Goal: Task Accomplishment & Management: Manage account settings

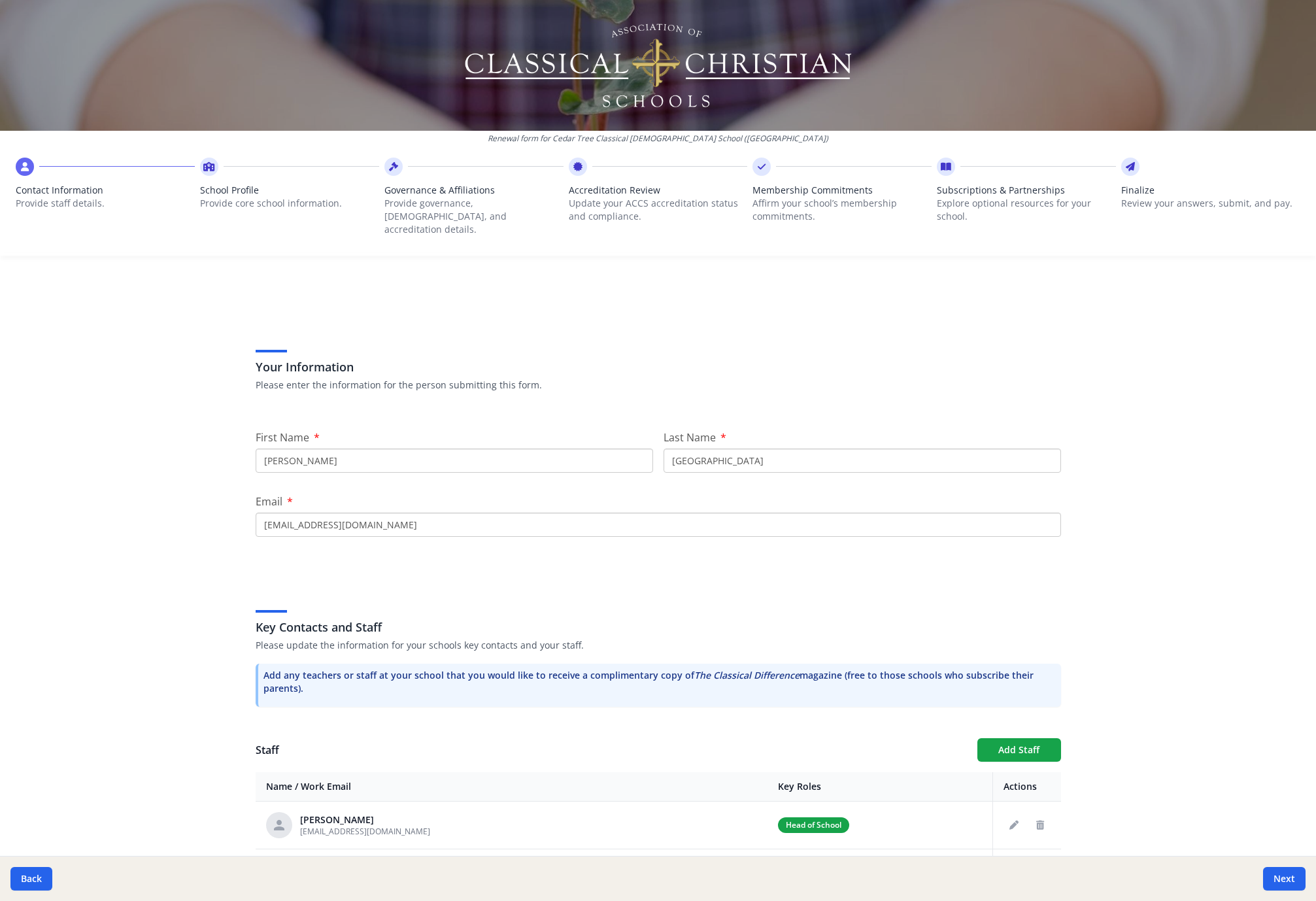
scroll to position [277, 0]
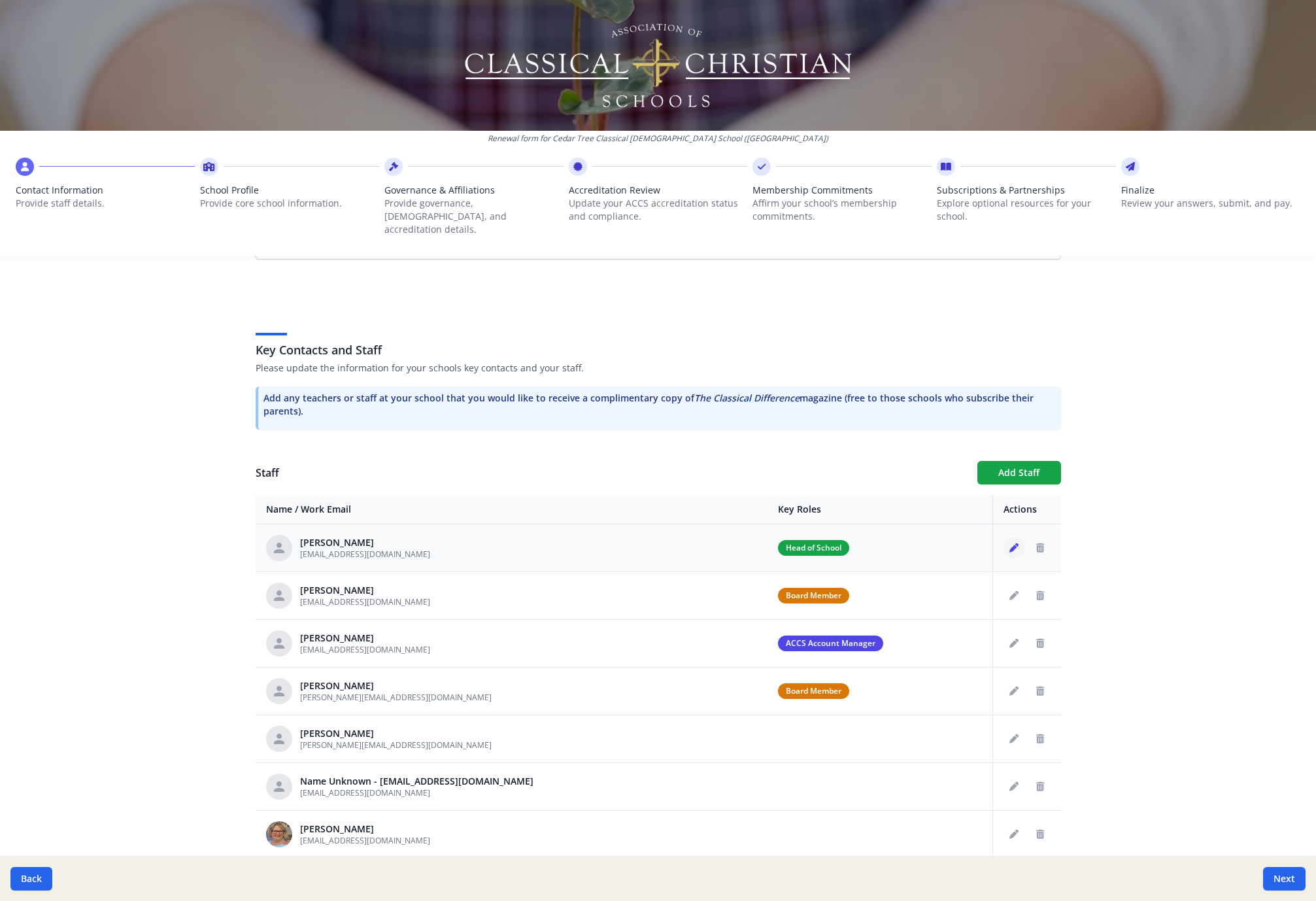
click at [1004, 537] on button "Edit staff" at bounding box center [1014, 548] width 21 height 21
click at [417, 544] on div "[PERSON_NAME] [EMAIL_ADDRESS][DOMAIN_NAME]" at bounding box center [512, 547] width 492 height 26
drag, startPoint x: 292, startPoint y: 543, endPoint x: 315, endPoint y: 540, distance: 23.2
click at [315, 540] on div "[PERSON_NAME] [EMAIL_ADDRESS][DOMAIN_NAME]" at bounding box center [512, 547] width 492 height 26
click at [309, 549] on span "[EMAIL_ADDRESS][DOMAIN_NAME]" at bounding box center [365, 554] width 130 height 11
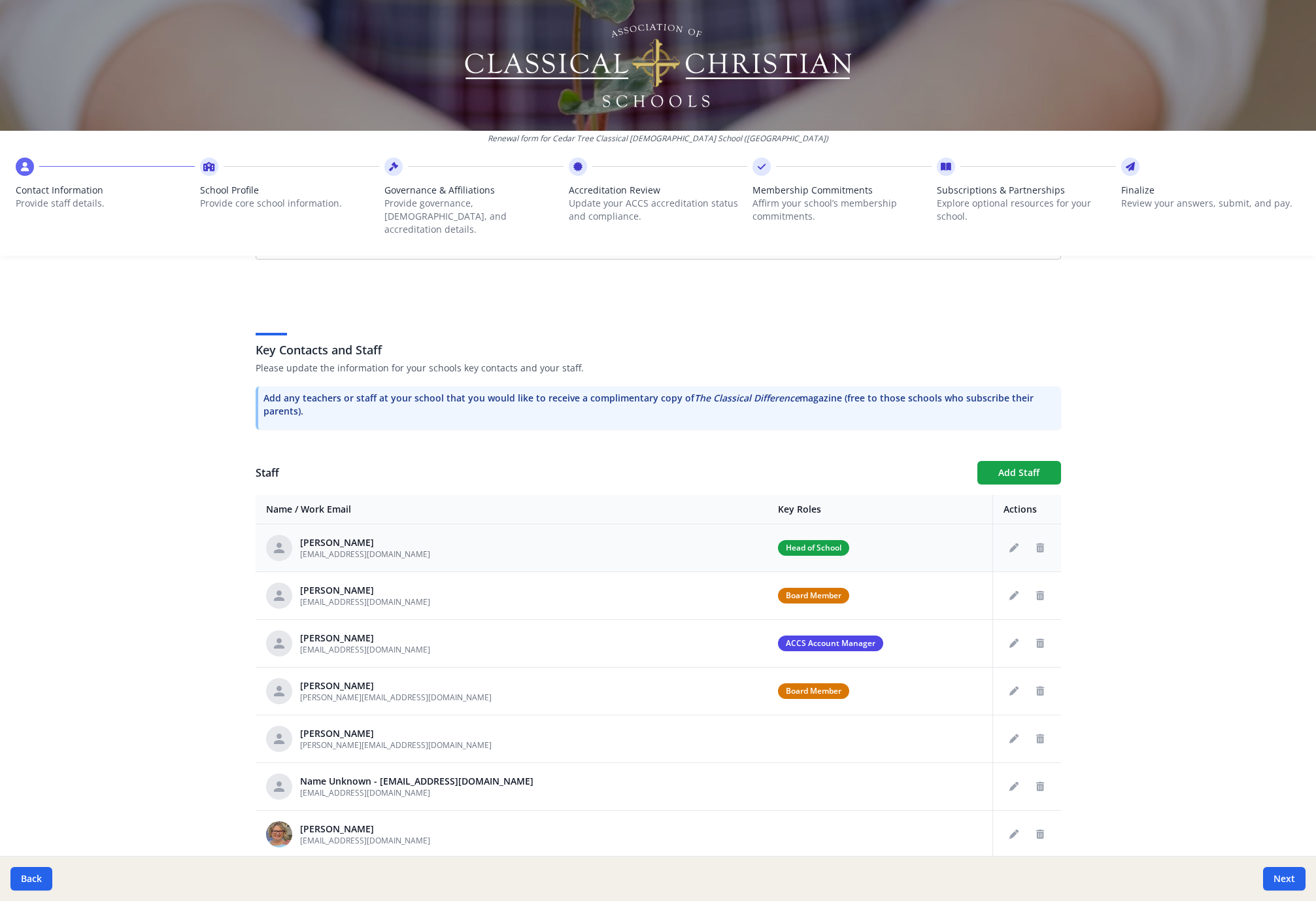
drag, startPoint x: 426, startPoint y: 542, endPoint x: 293, endPoint y: 543, distance: 133.0
click at [293, 543] on div "[PERSON_NAME] [EMAIL_ADDRESS][DOMAIN_NAME]" at bounding box center [512, 547] width 492 height 26
copy span "[EMAIL_ADDRESS][DOMAIN_NAME]"
